Goal: Navigation & Orientation: Find specific page/section

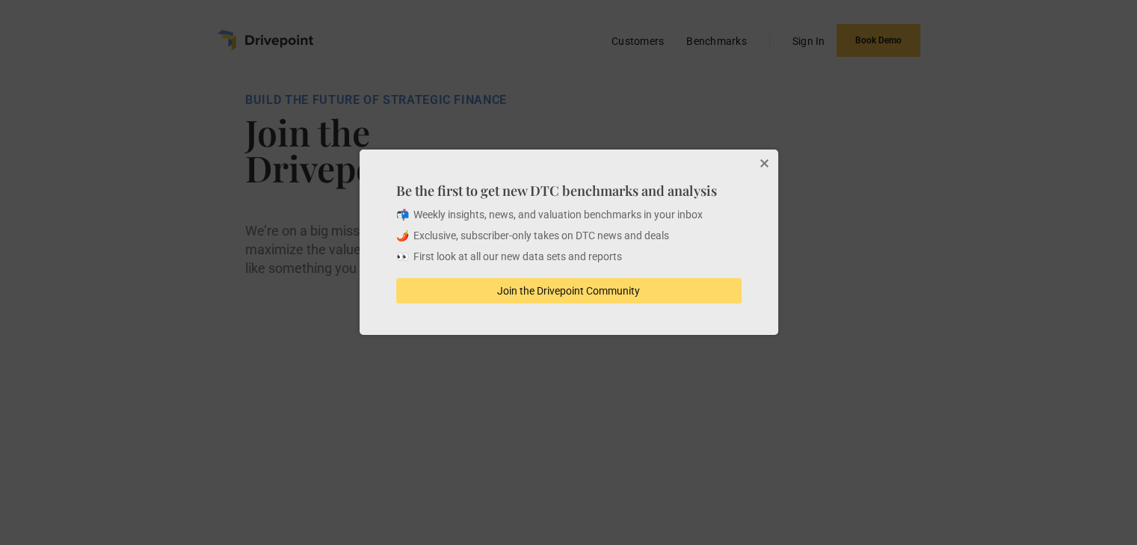
click at [761, 162] on button "Close" at bounding box center [764, 165] width 30 height 30
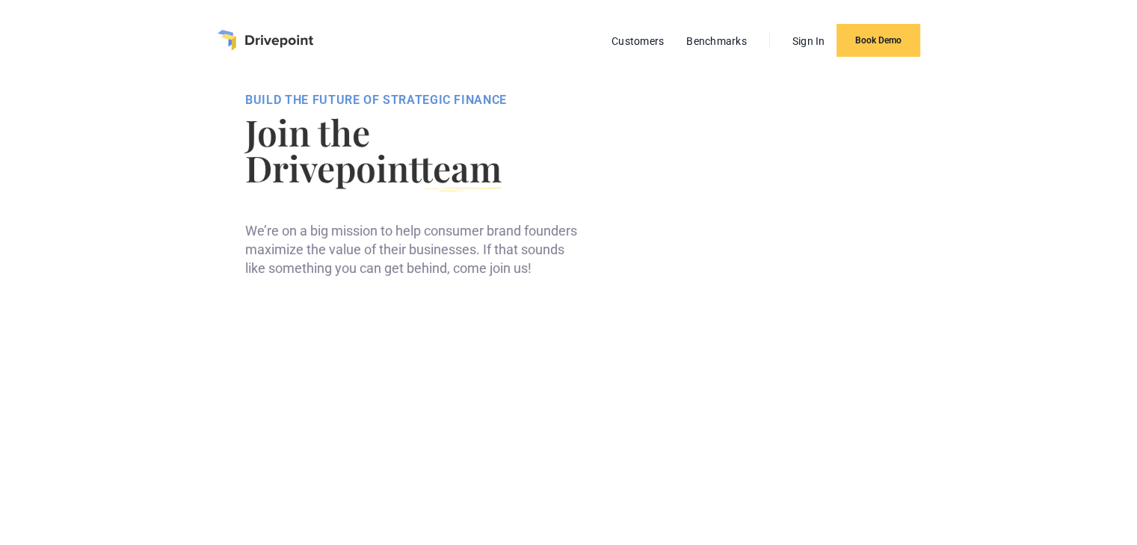
click at [271, 37] on img "home" at bounding box center [266, 40] width 96 height 21
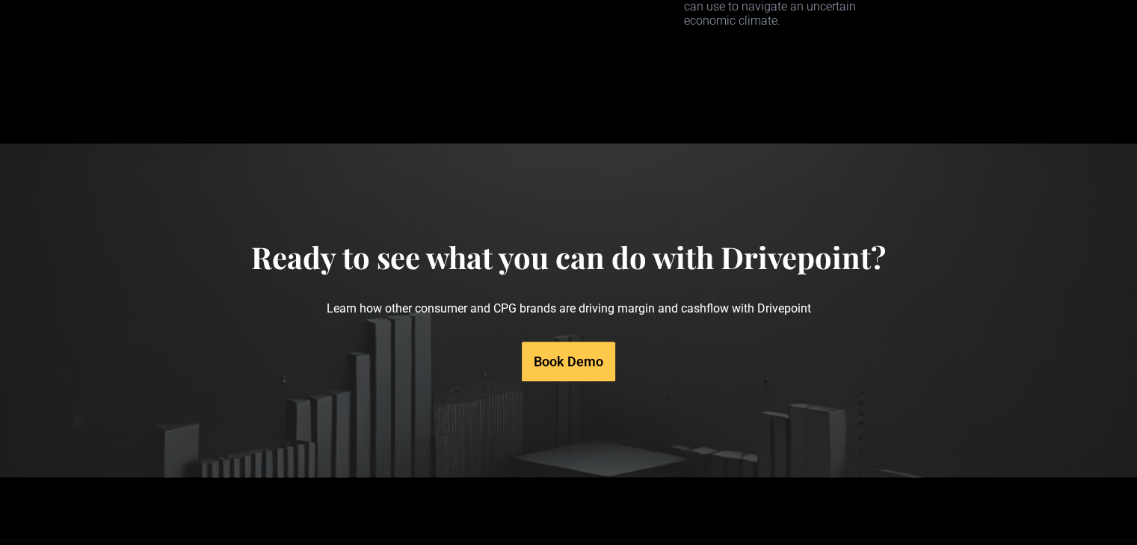
scroll to position [7601, 0]
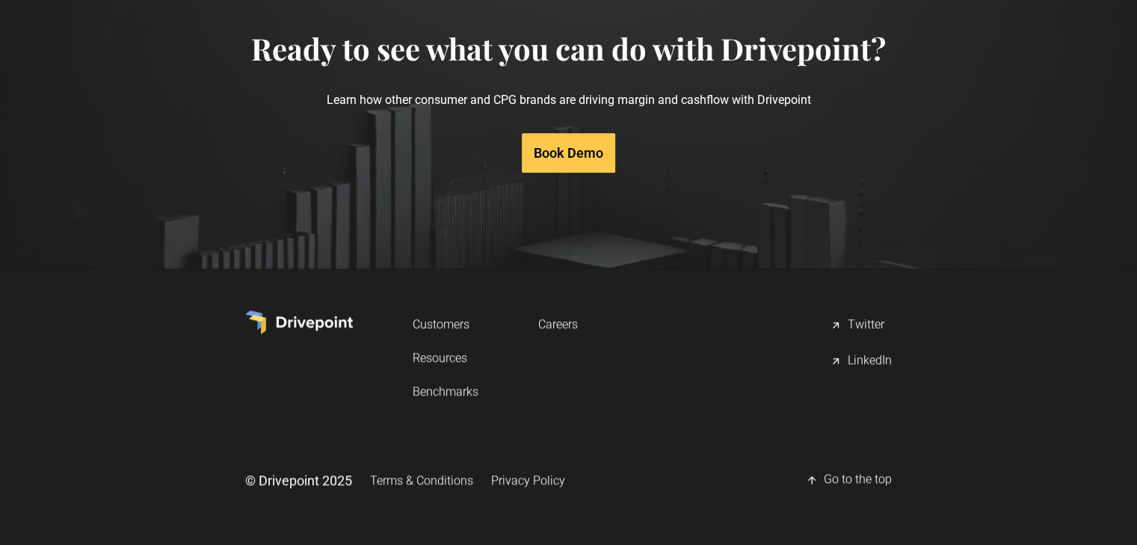
click at [554, 327] on link "Careers" at bounding box center [558, 324] width 40 height 28
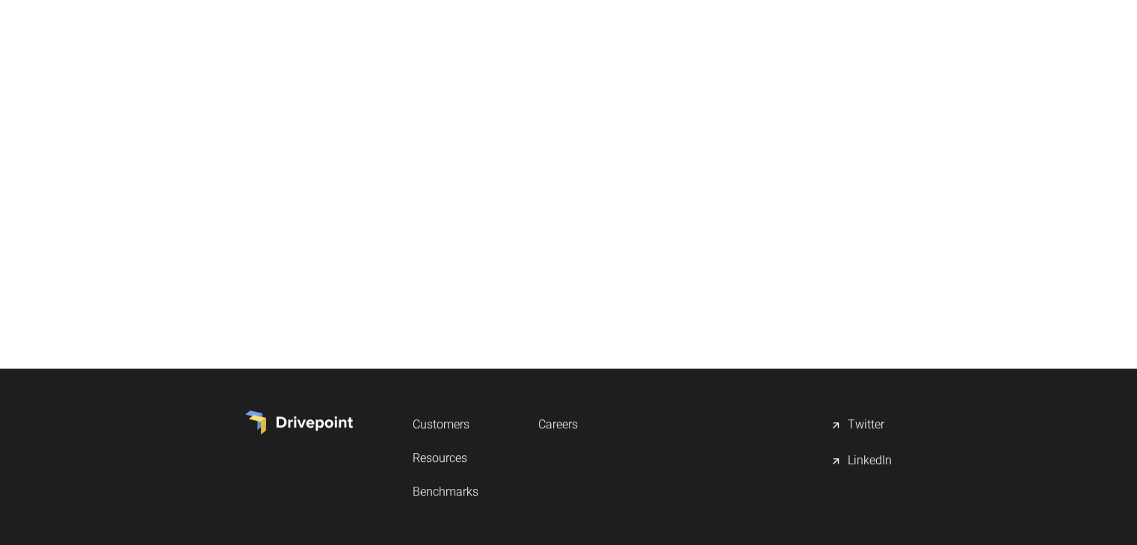
scroll to position [547, 0]
